Goal: Information Seeking & Learning: Learn about a topic

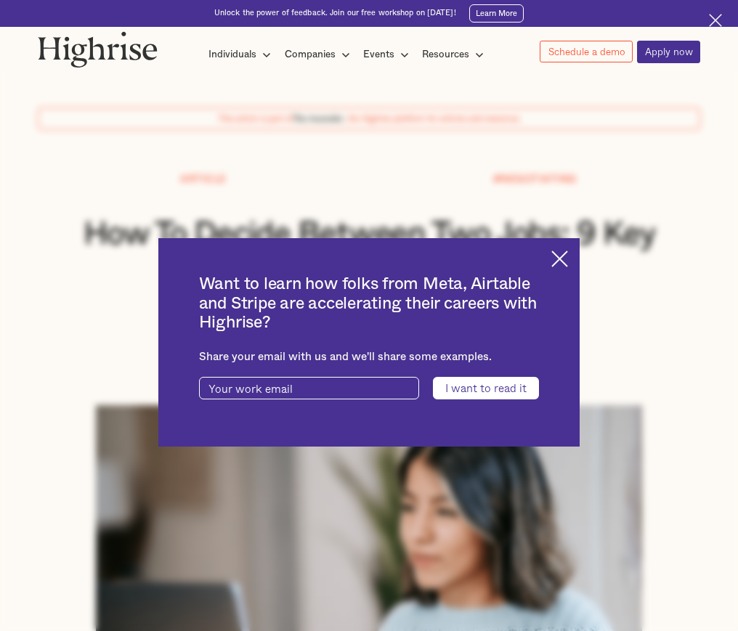
click at [568, 259] on img at bounding box center [559, 259] width 17 height 17
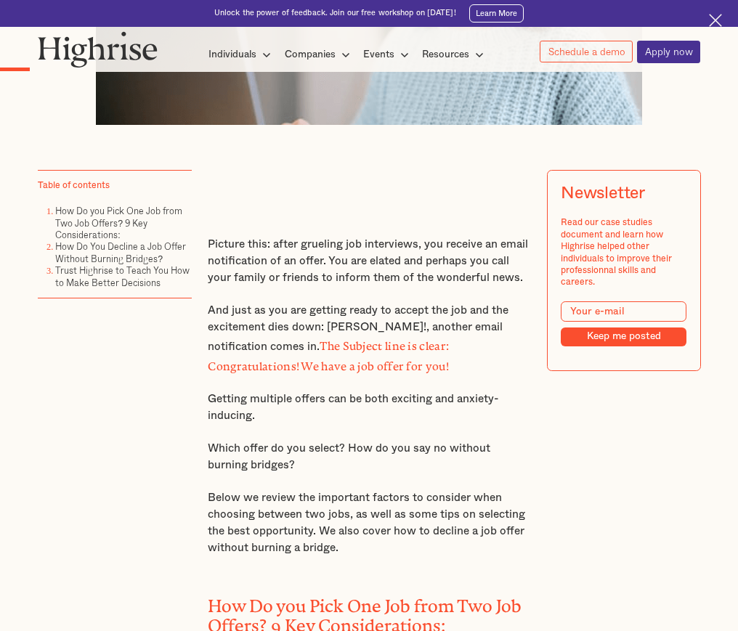
scroll to position [691, 0]
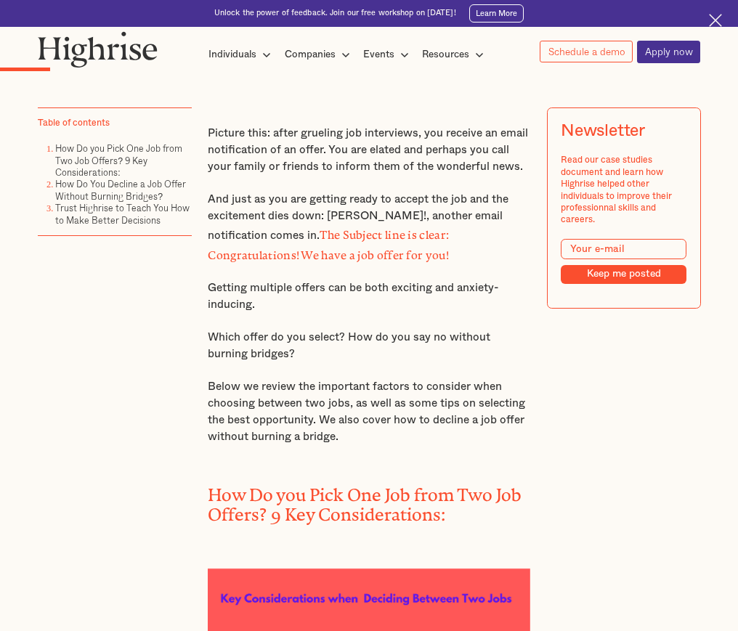
drag, startPoint x: 339, startPoint y: 146, endPoint x: 354, endPoint y: 194, distance: 50.1
click at [354, 194] on div "Picture this: after grueling job interviews, you receive an email notification …" at bounding box center [369, 538] width 322 height 827
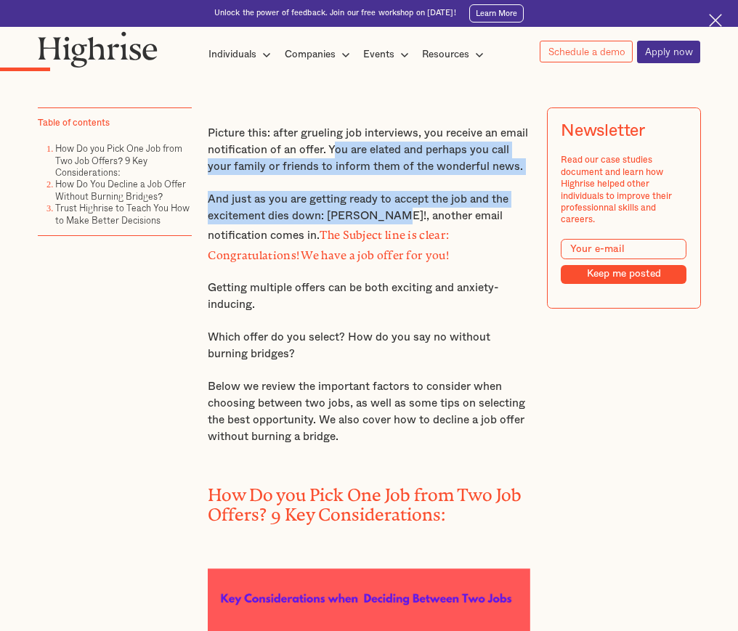
drag, startPoint x: 332, startPoint y: 159, endPoint x: 380, endPoint y: 224, distance: 81.1
click at [380, 224] on div "Picture this: after grueling job interviews, you receive an email notification …" at bounding box center [369, 538] width 322 height 827
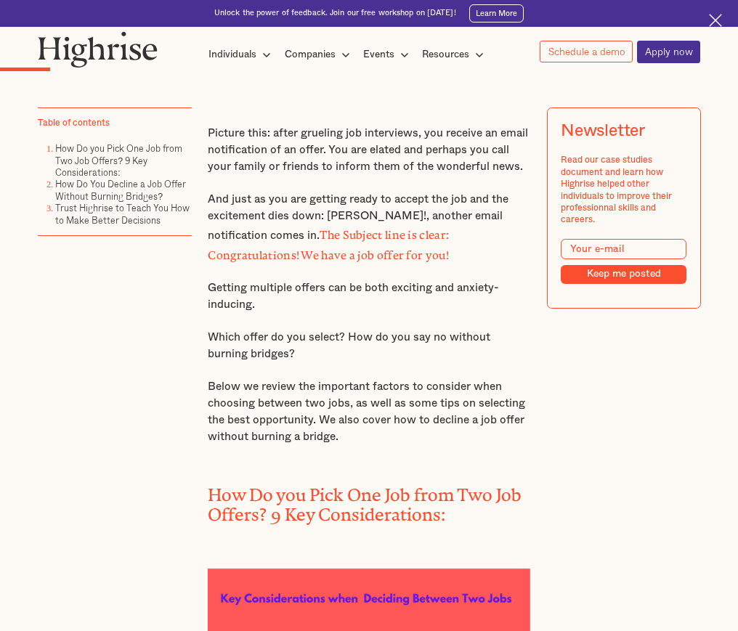
click at [389, 224] on p "And just as you are getting ready to accept the job and the excitement dies dow…" at bounding box center [369, 227] width 322 height 73
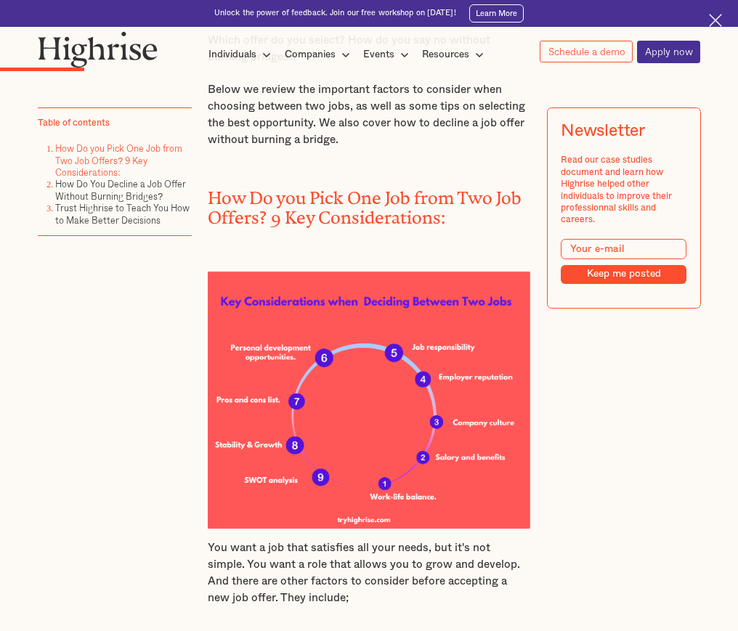
scroll to position [991, 0]
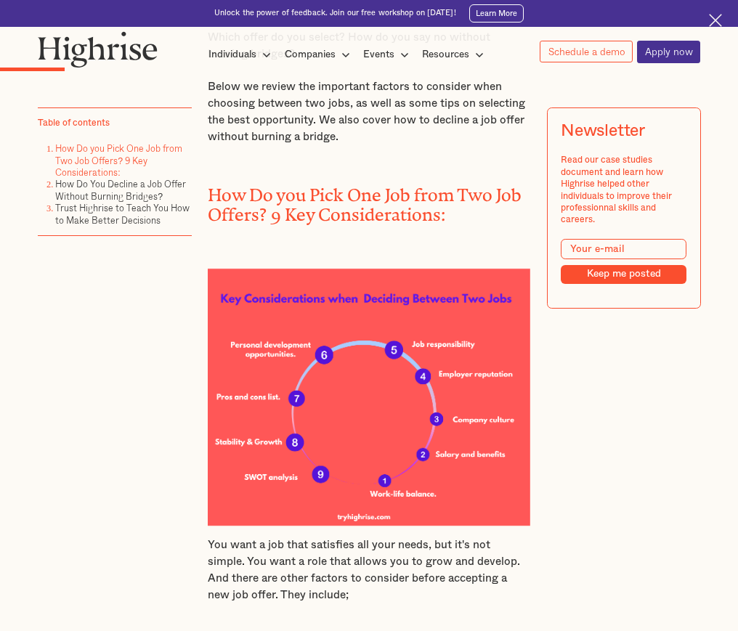
click at [266, 490] on img at bounding box center [369, 398] width 322 height 258
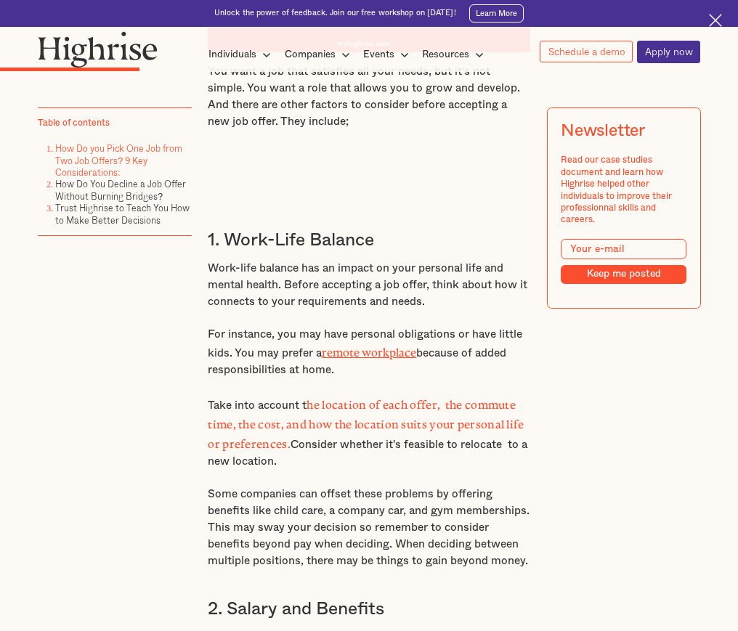
scroll to position [1465, 0]
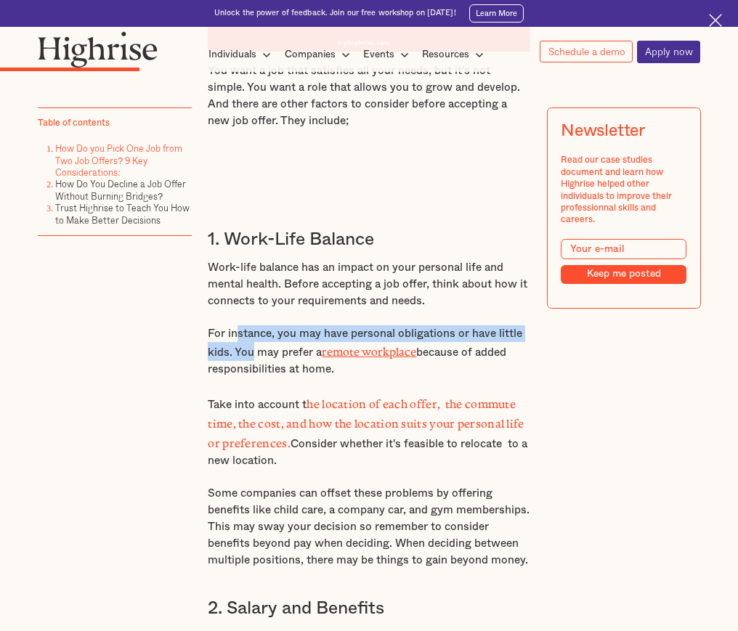
drag, startPoint x: 235, startPoint y: 347, endPoint x: 251, endPoint y: 360, distance: 20.6
click at [251, 360] on p "For instance, you may have personal obligations or have little kids. You may pr…" at bounding box center [369, 351] width 322 height 52
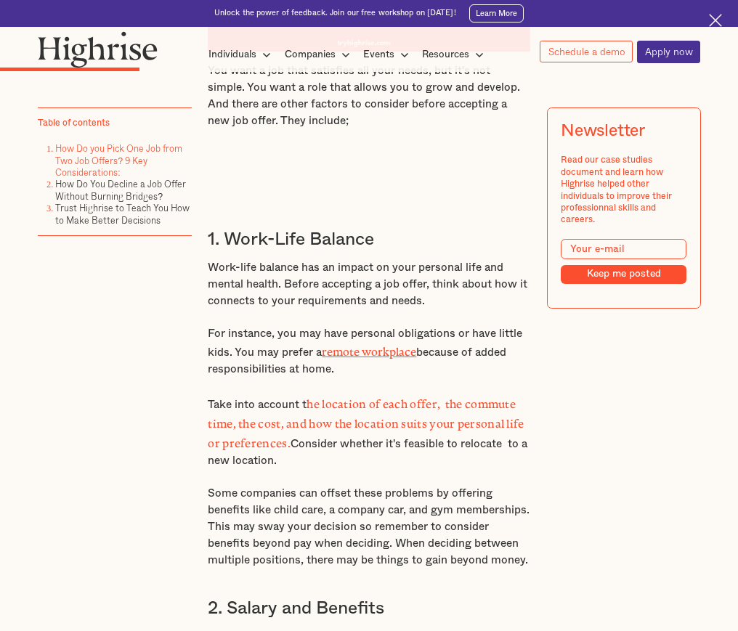
click at [256, 369] on p "For instance, you may have personal obligations or have little kids. You may pr…" at bounding box center [369, 351] width 322 height 52
click at [244, 414] on p "Take into account t he location of each offer, the commute time, the cost, and …" at bounding box center [369, 432] width 322 height 76
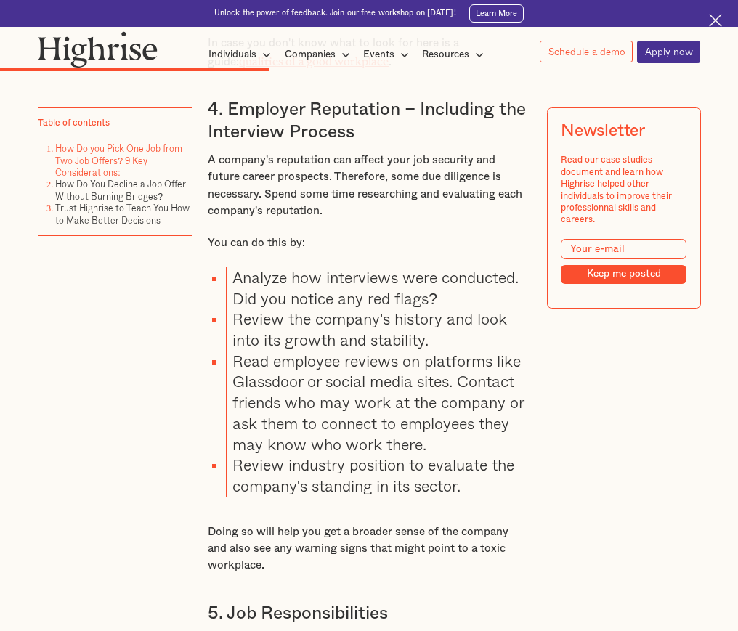
scroll to position [2593, 0]
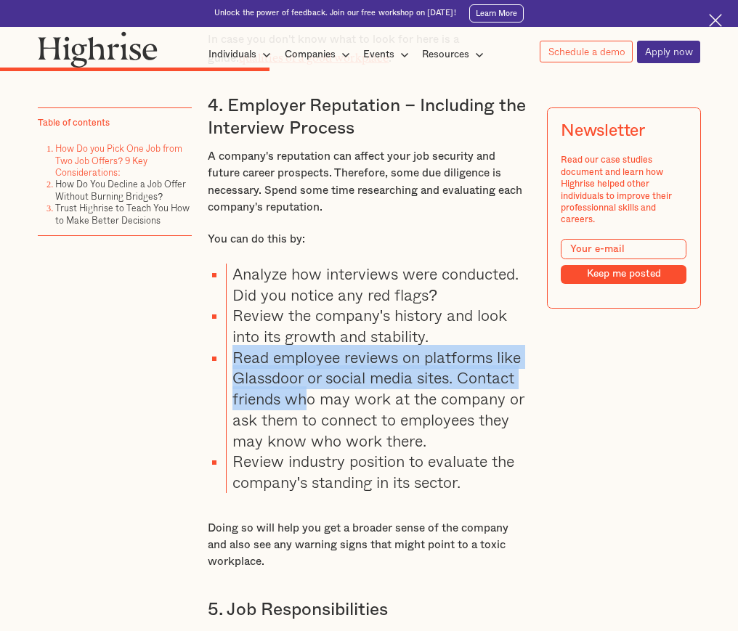
drag, startPoint x: 235, startPoint y: 382, endPoint x: 304, endPoint y: 430, distance: 84.6
click at [304, 430] on li "Read employee reviews on platforms like Glassdoor or social media sites. Contac…" at bounding box center [378, 399] width 304 height 104
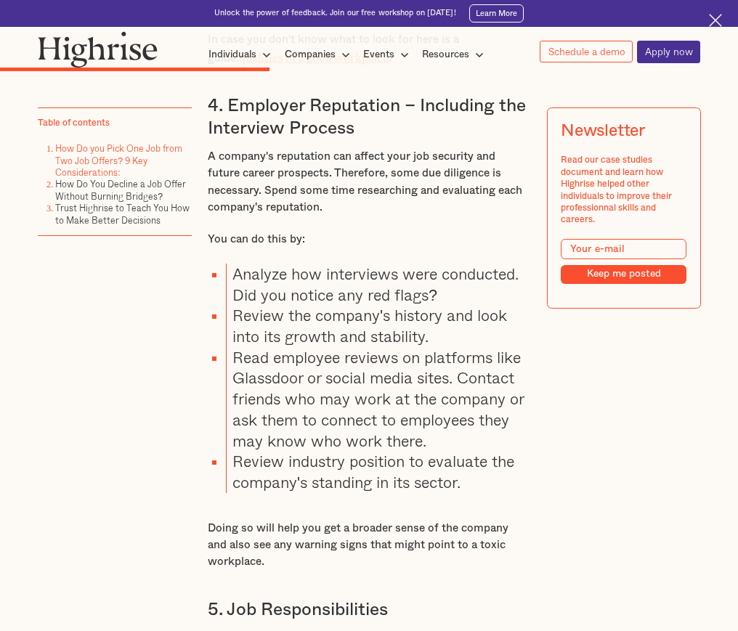
click at [341, 493] on li "Review industry position to evaluate the company's standing in its sector." at bounding box center [378, 471] width 304 height 41
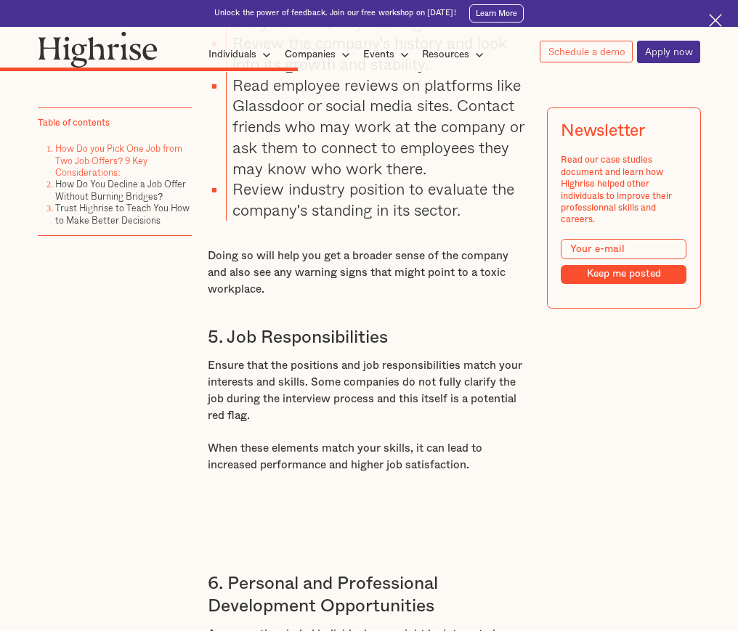
scroll to position [2870, 0]
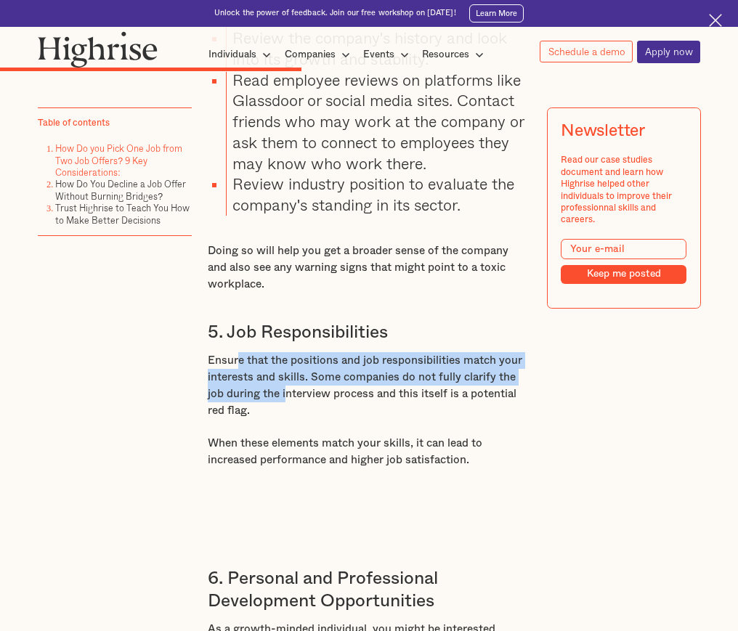
drag, startPoint x: 238, startPoint y: 386, endPoint x: 285, endPoint y: 410, distance: 53.0
click at [285, 410] on p "Ensure that the positions and job responsibilities match your interests and ski…" at bounding box center [369, 386] width 322 height 68
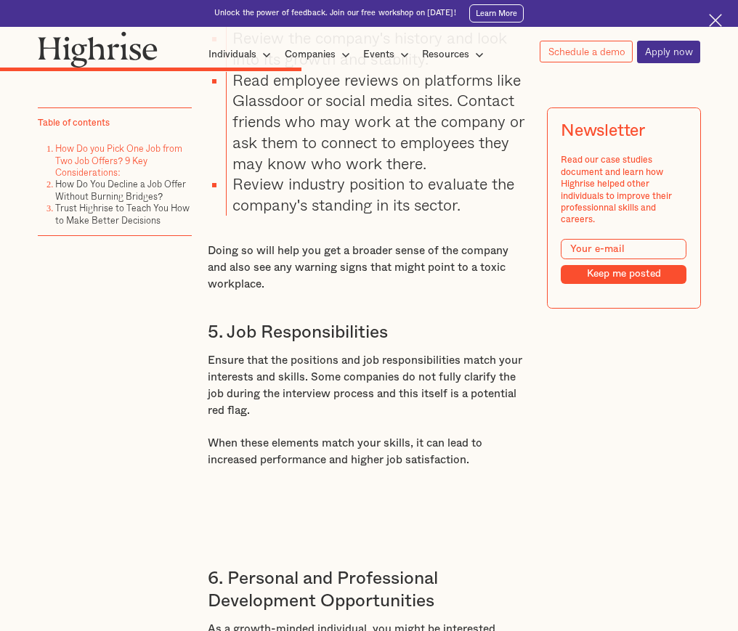
click at [306, 420] on p "Ensure that the positions and job responsibilities match your interests and ski…" at bounding box center [369, 386] width 322 height 68
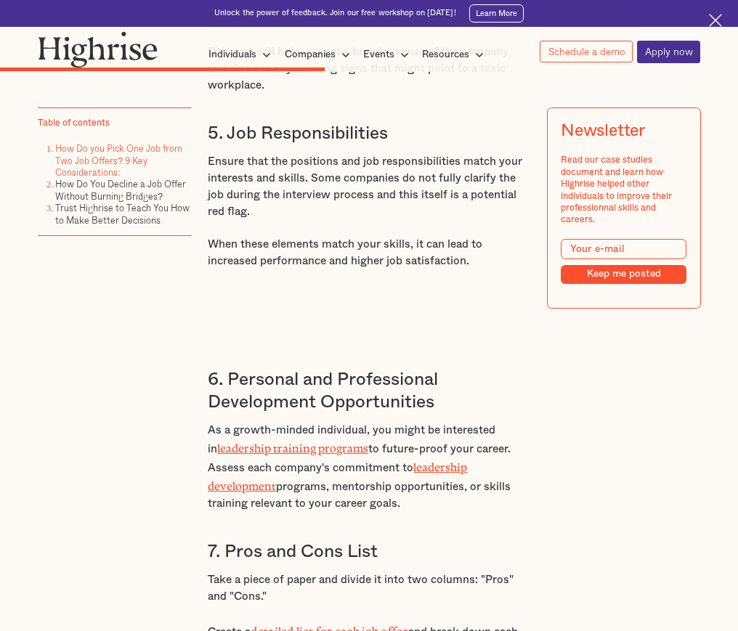
scroll to position [3074, 0]
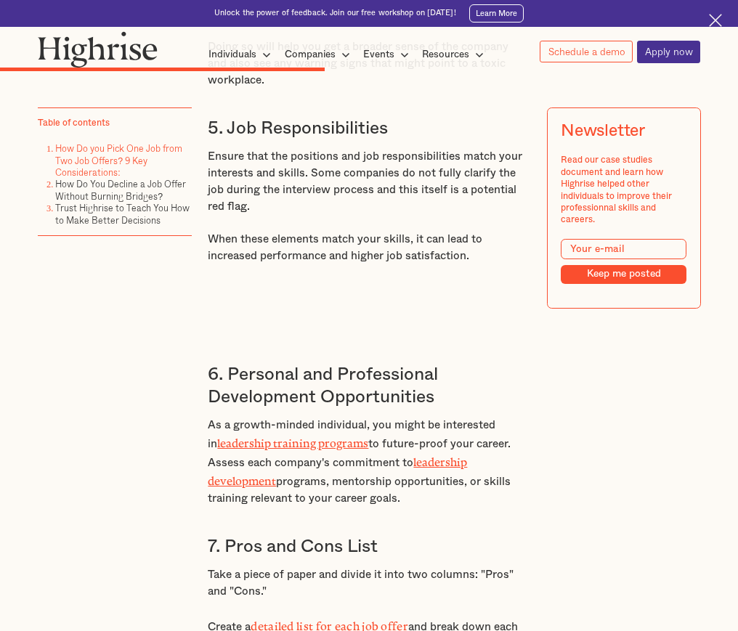
click at [328, 499] on p "As a growth-minded individual, you might be interested in leadership training p…" at bounding box center [369, 462] width 322 height 91
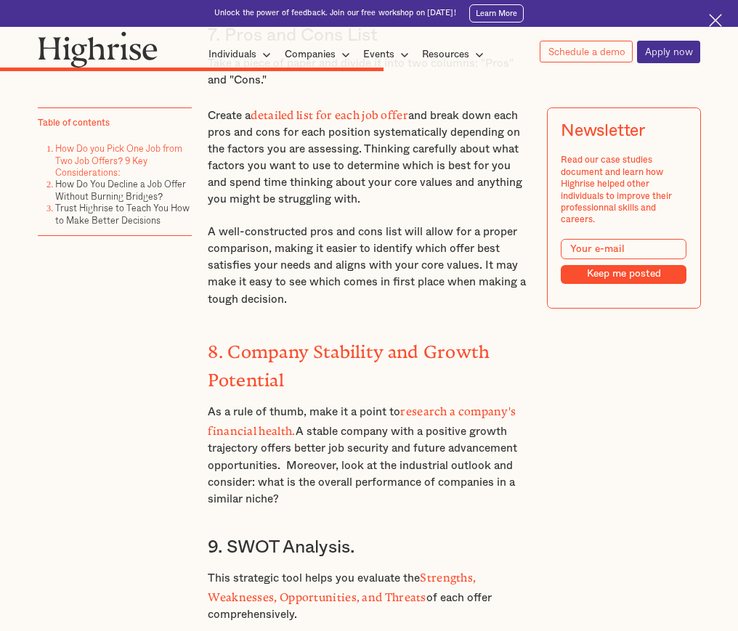
scroll to position [3596, 0]
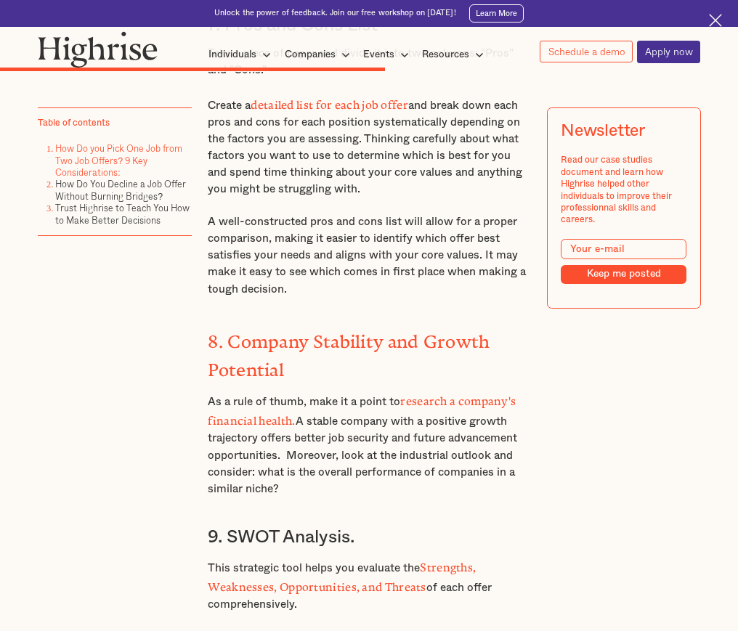
click at [245, 290] on p "A well-constructed pros and cons list will allow for a proper comparison, makin…" at bounding box center [369, 256] width 322 height 84
click at [256, 298] on p "A well-constructed pros and cons list will allow for a proper comparison, makin…" at bounding box center [369, 256] width 322 height 84
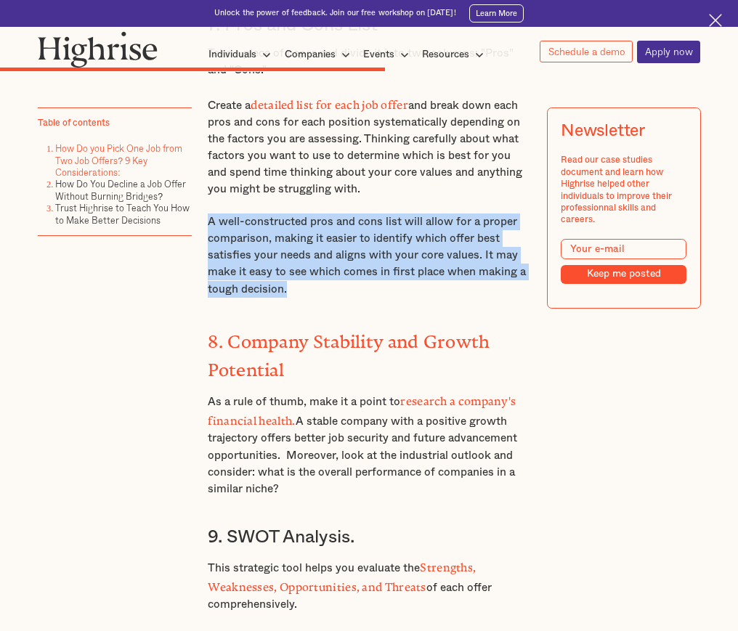
click at [256, 298] on p "A well-constructed pros and cons list will allow for a proper comparison, makin…" at bounding box center [369, 256] width 322 height 84
click at [293, 298] on p "A well-constructed pros and cons list will allow for a proper comparison, makin…" at bounding box center [369, 256] width 322 height 84
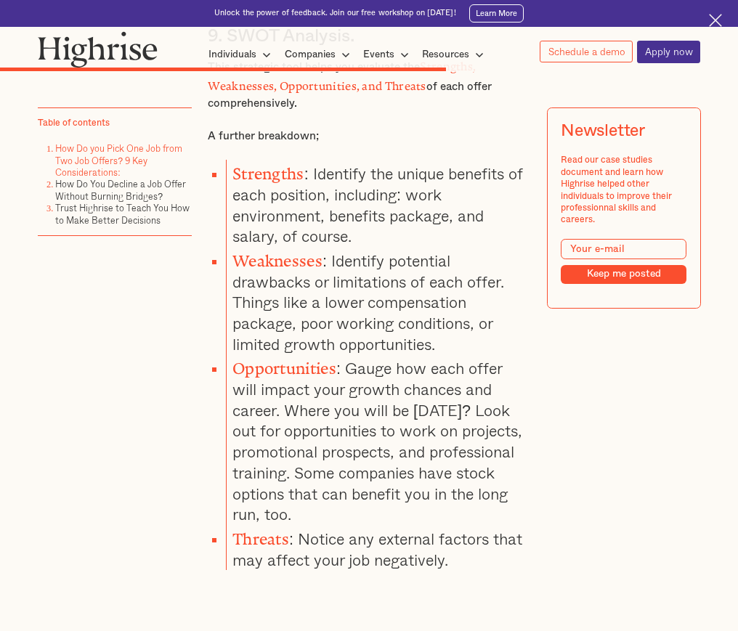
scroll to position [4160, 0]
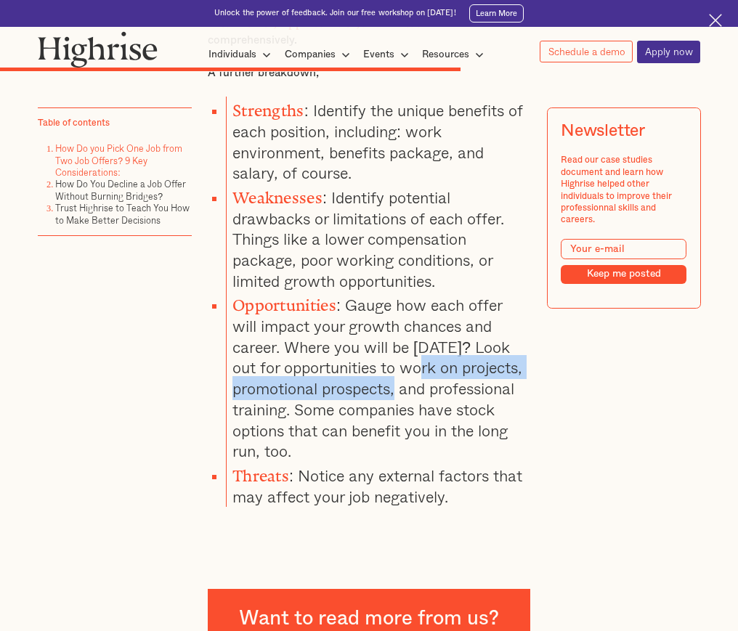
drag, startPoint x: 411, startPoint y: 373, endPoint x: 413, endPoint y: 387, distance: 14.6
click at [413, 387] on li "Opportunities : Gauge how each offer will impact your growth chances and career…" at bounding box center [378, 376] width 304 height 171
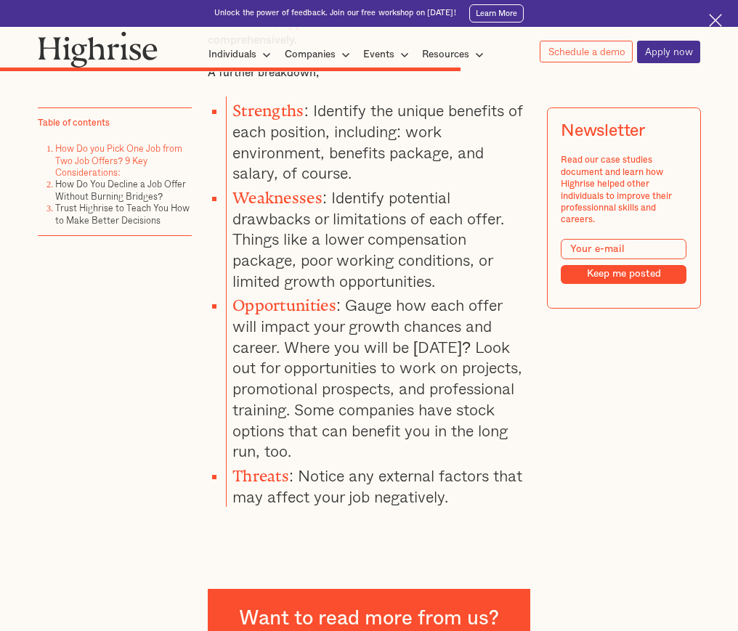
drag, startPoint x: 413, startPoint y: 387, endPoint x: 415, endPoint y: 397, distance: 10.4
click at [415, 398] on li "Opportunities : Gauge how each offer will impact your growth chances and career…" at bounding box center [378, 376] width 304 height 171
drag, startPoint x: 393, startPoint y: 408, endPoint x: 420, endPoint y: 451, distance: 50.6
click at [420, 451] on li "Opportunities : Gauge how each offer will impact your growth chances and career…" at bounding box center [378, 376] width 304 height 171
